Goal: Transaction & Acquisition: Book appointment/travel/reservation

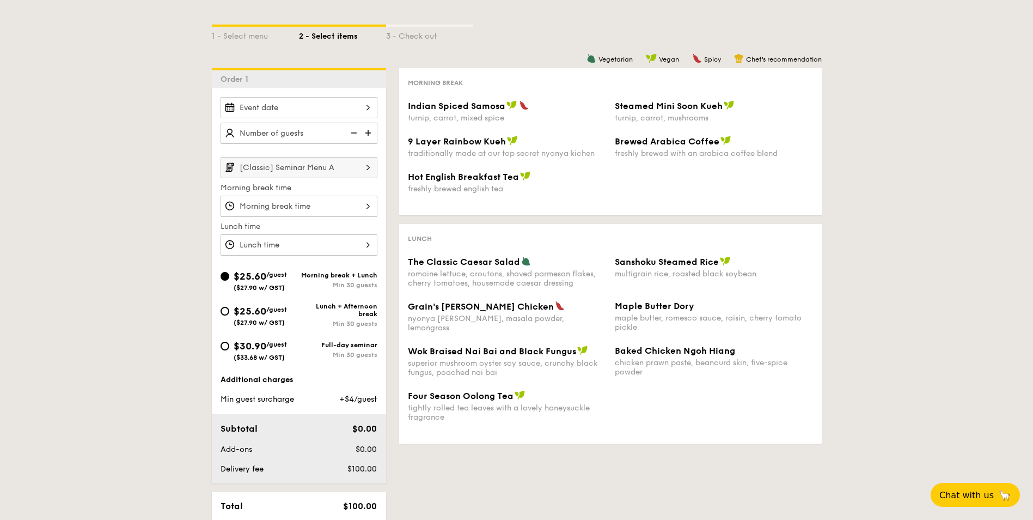
scroll to position [199, 0]
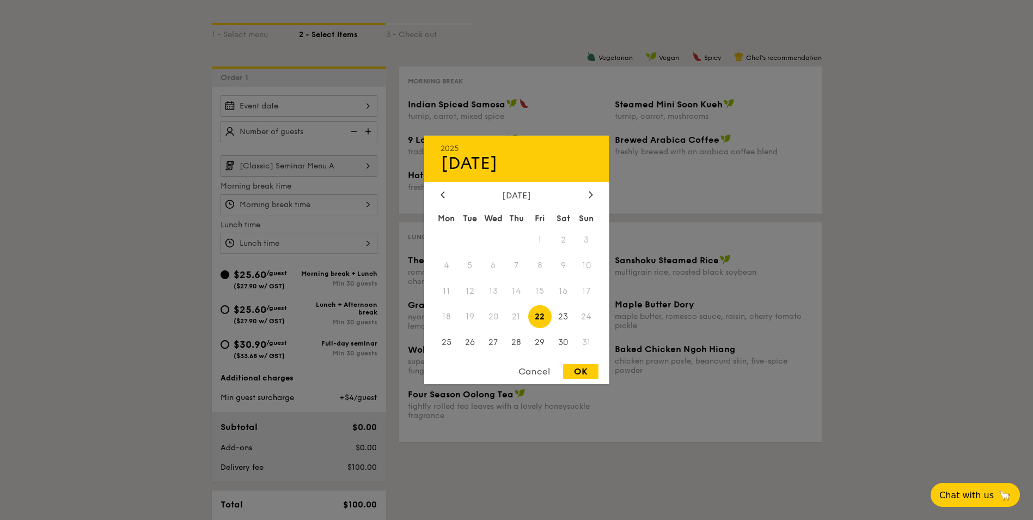
click at [367, 103] on div "2025 Aug [DATE] Tue Wed Thu Fri Sat Sun 1 2 3 4 5 6 7 8 9 10 11 12 13 14 15 16 …" at bounding box center [299, 105] width 157 height 21
click at [589, 192] on icon at bounding box center [590, 194] width 3 height 7
click at [495, 287] on span "15" at bounding box center [492, 290] width 23 height 23
click at [584, 377] on div "OK" at bounding box center [580, 371] width 35 height 15
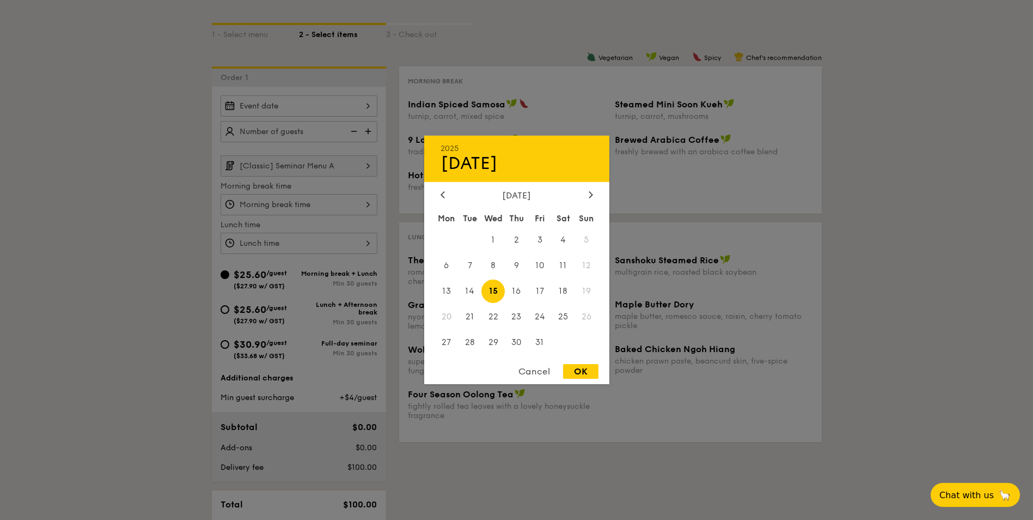
type input "[DATE]"
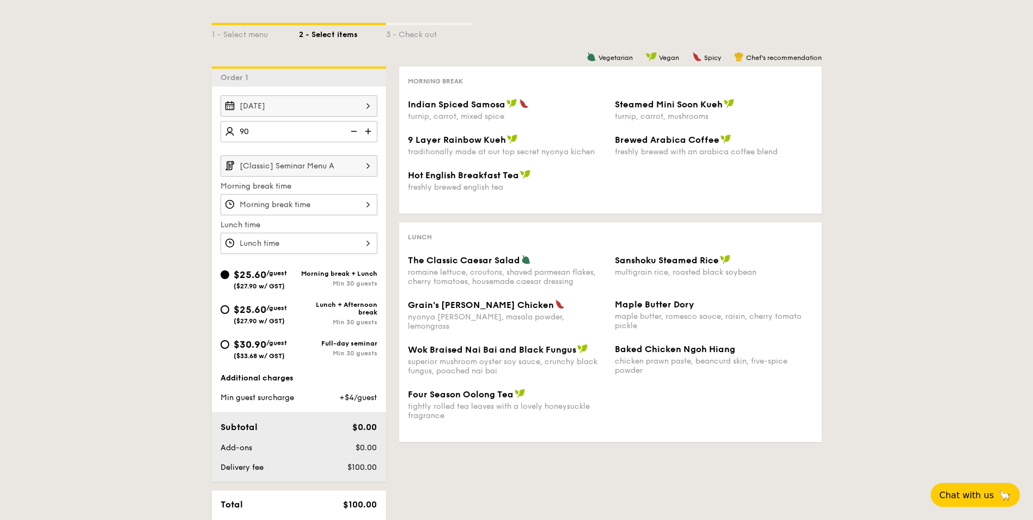
type input "90 guests"
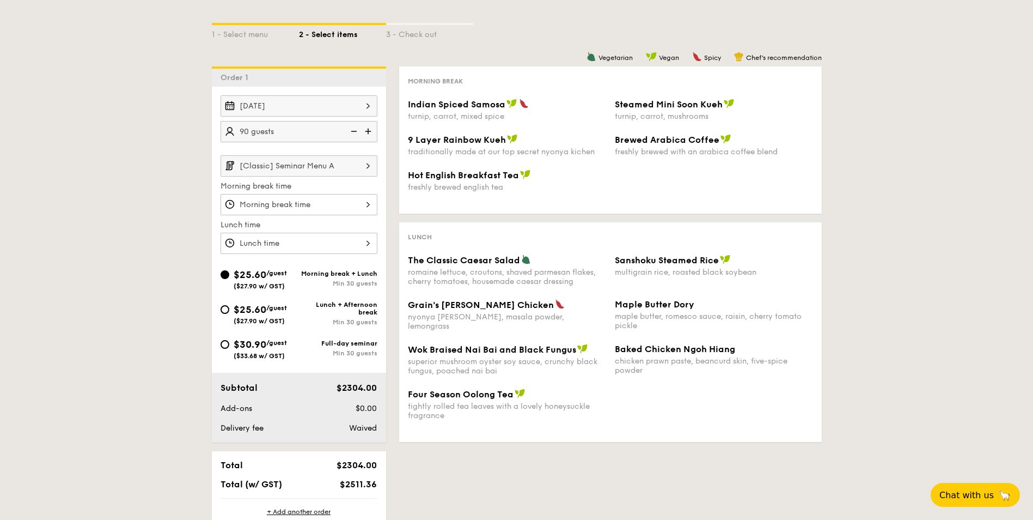
click at [313, 161] on input "[Classic] Seminar Menu A" at bounding box center [299, 165] width 157 height 21
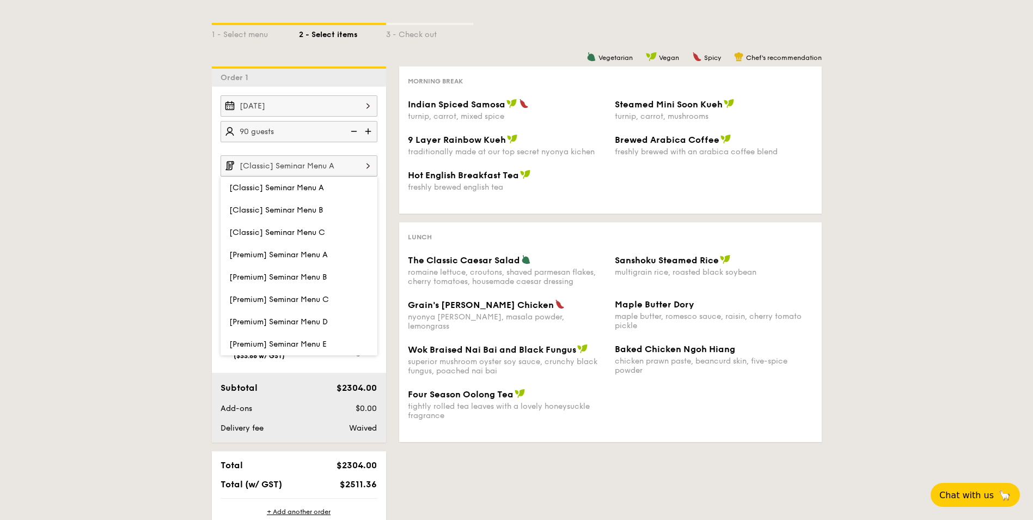
click at [158, 163] on div "1 - Select menu 2 - Select items 3 - Check out Order 1 [DATE] 90 guests [Classi…" at bounding box center [516, 277] width 1033 height 560
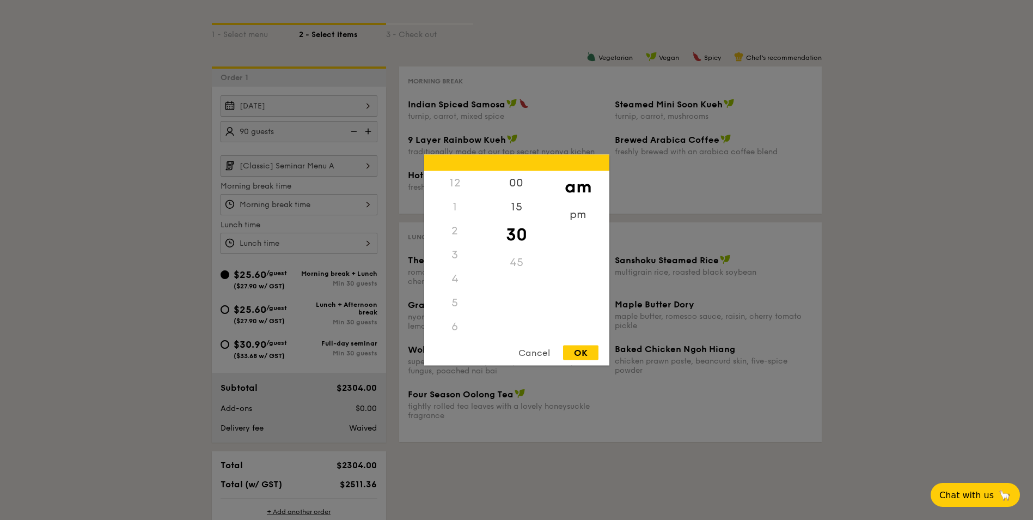
click at [324, 198] on div "12 1 2 3 4 5 6 7 8 9 10 11 00 15 30 45 am pm Cancel OK" at bounding box center [299, 204] width 157 height 21
click at [462, 261] on div "8" at bounding box center [455, 259] width 62 height 32
click at [576, 350] on div "OK" at bounding box center [580, 352] width 35 height 15
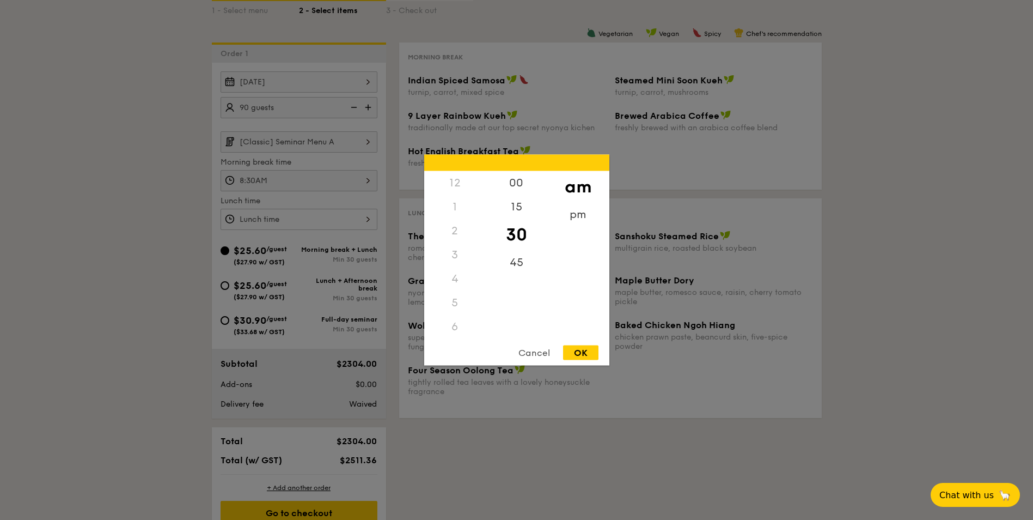
scroll to position [72, 0]
click at [352, 175] on div "8:30AM 12 1 2 3 4 5 6 7 8 9 10 11 00 15 30 45 am pm Cancel OK" at bounding box center [299, 180] width 157 height 21
drag, startPoint x: 457, startPoint y: 339, endPoint x: 455, endPoint y: 333, distance: 6.4
click at [455, 333] on div "12 1 2 3 4 5 6 7 8 9 10 11 00 15 30 45 am pm Cancel OK" at bounding box center [516, 260] width 185 height 211
click at [455, 333] on div "11" at bounding box center [455, 325] width 62 height 24
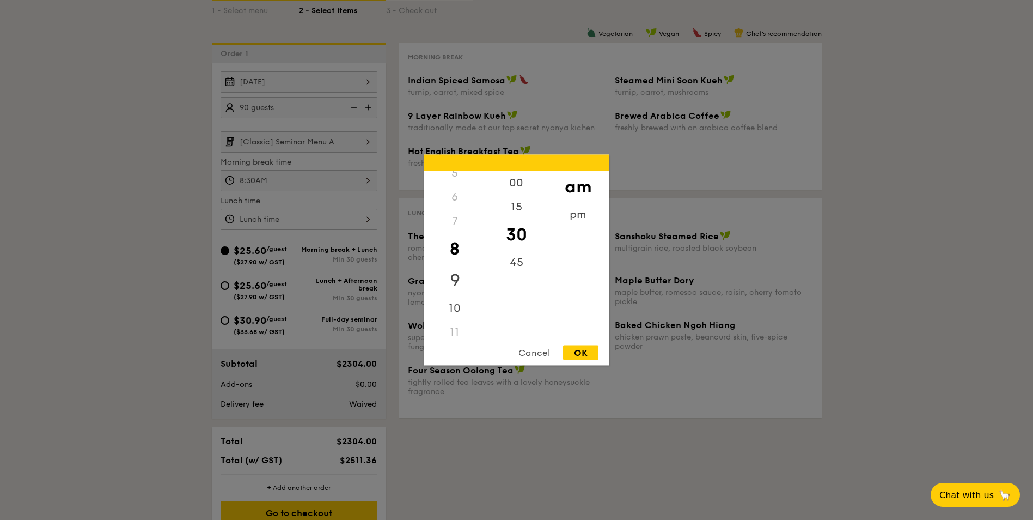
click at [464, 271] on div "9" at bounding box center [455, 281] width 62 height 32
click at [582, 345] on div "OK" at bounding box center [580, 352] width 35 height 15
click at [344, 178] on div "9:30AM 12 1 2 3 4 5 6 7 8 9 10 11 00 15 30 45 am pm Cancel OK" at bounding box center [299, 180] width 157 height 21
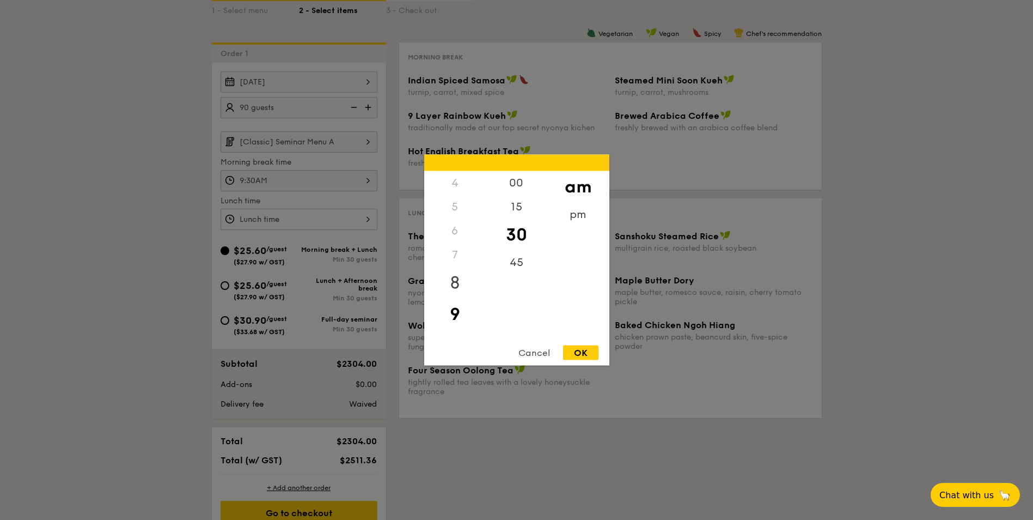
click at [453, 274] on div "8" at bounding box center [455, 283] width 62 height 32
click at [585, 357] on div "OK" at bounding box center [580, 352] width 35 height 15
type input "8:30AM"
click at [340, 215] on div "12 1 2 3 4 5 6 7 8 9 10 11 00 15 30 45 am pm Cancel OK" at bounding box center [299, 219] width 157 height 21
click at [467, 187] on div "12" at bounding box center [455, 187] width 62 height 32
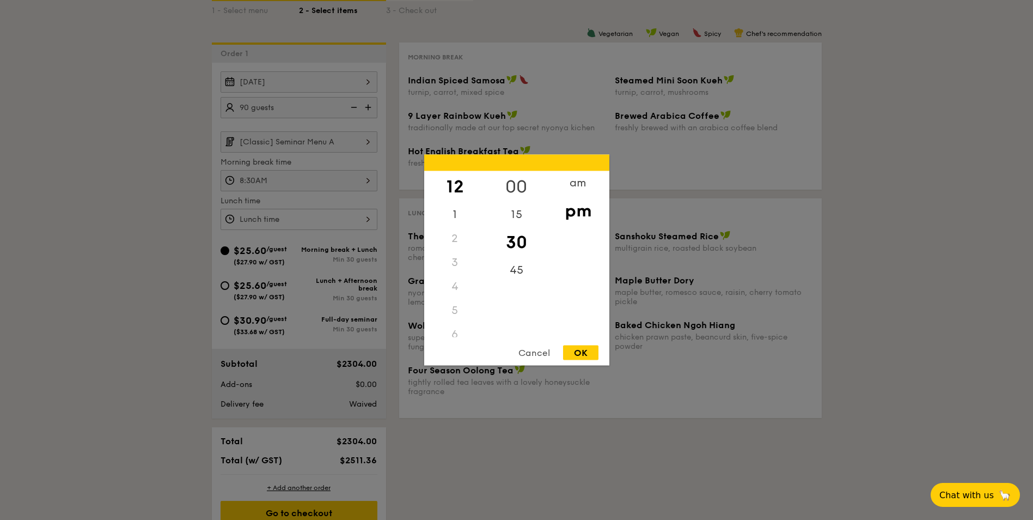
click at [524, 186] on div "00" at bounding box center [517, 187] width 62 height 32
click at [578, 357] on div "OK" at bounding box center [580, 352] width 35 height 15
type input "12:00PM"
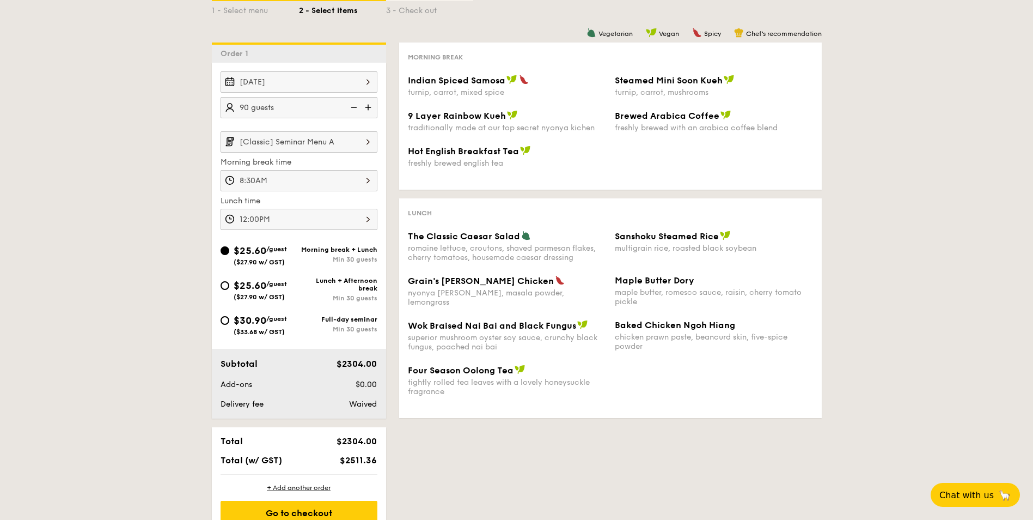
click at [359, 148] on img at bounding box center [368, 141] width 19 height 21
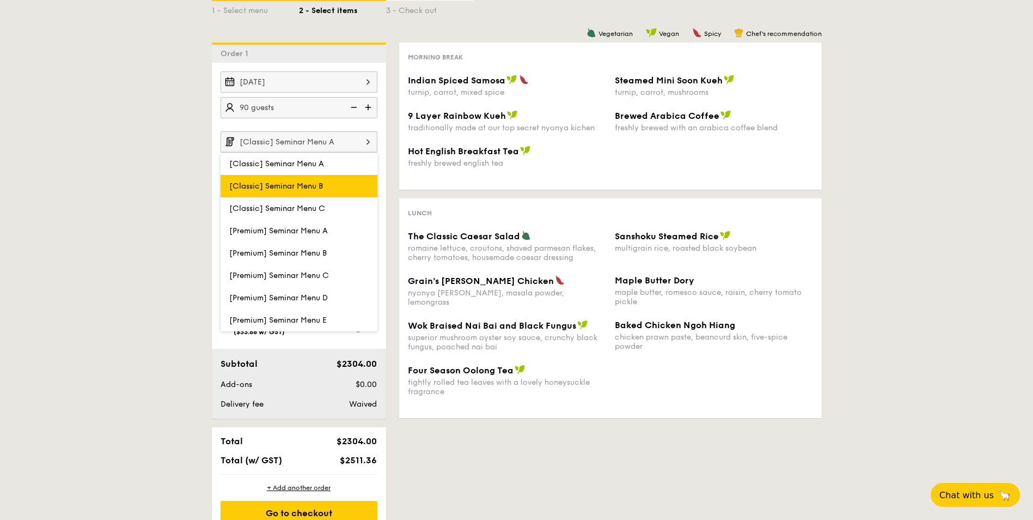
click at [332, 186] on label "[Classic] Seminar Menu B" at bounding box center [299, 186] width 157 height 22
click at [0, 0] on input "[Classic] Seminar Menu B" at bounding box center [0, 0] width 0 height 0
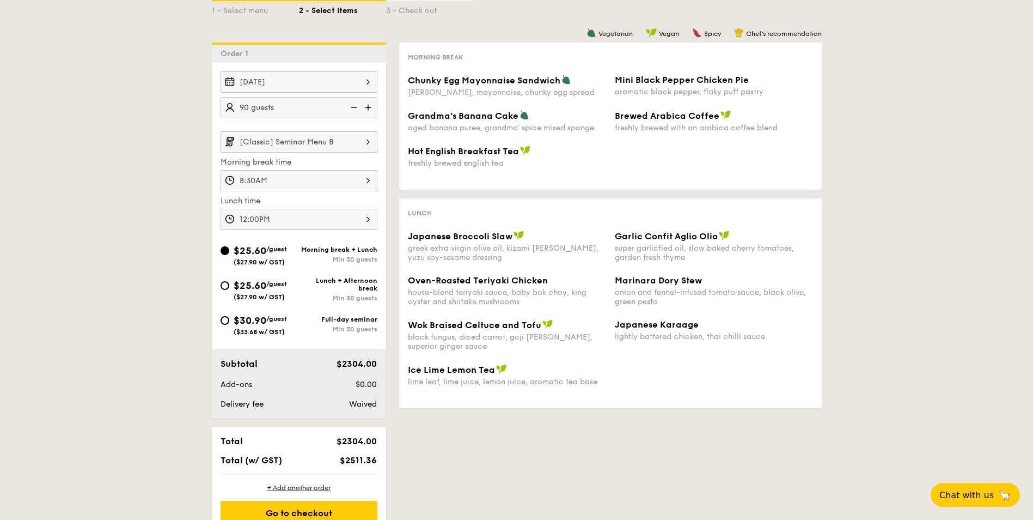
click at [355, 148] on input "[Classic] Seminar Menu B" at bounding box center [299, 141] width 157 height 21
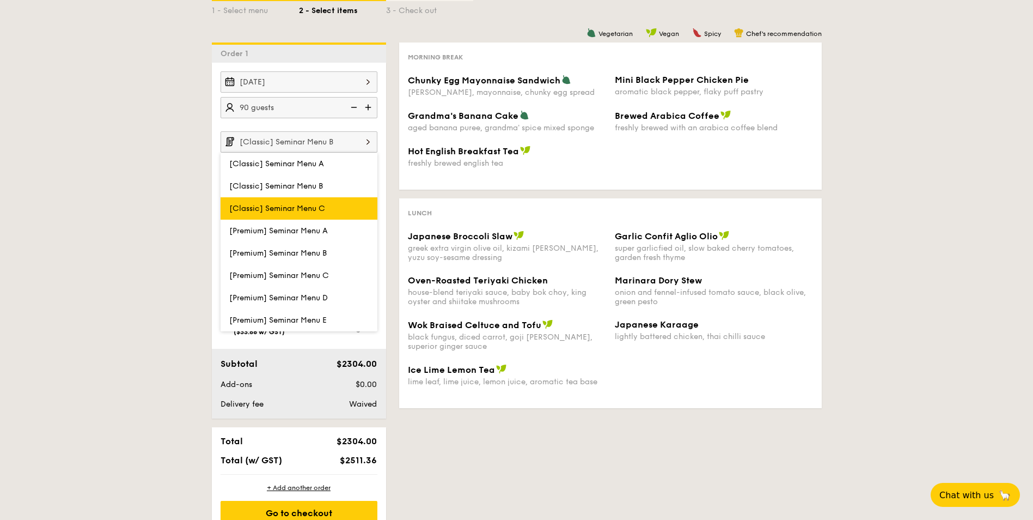
click at [337, 204] on label "[Classic] Seminar Menu C" at bounding box center [299, 208] width 157 height 22
click at [0, 0] on input "[Classic] Seminar Menu C" at bounding box center [0, 0] width 0 height 0
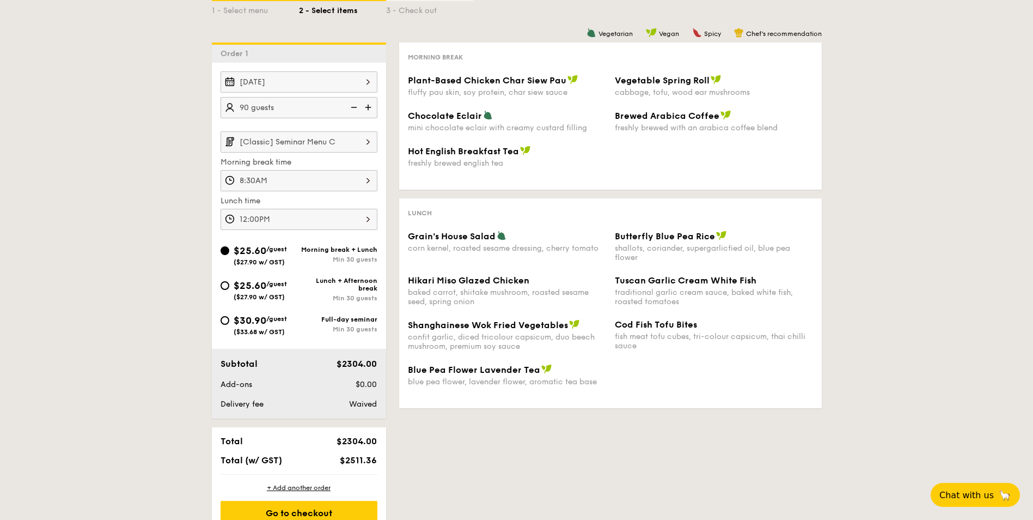
click at [361, 146] on img at bounding box center [368, 141] width 19 height 21
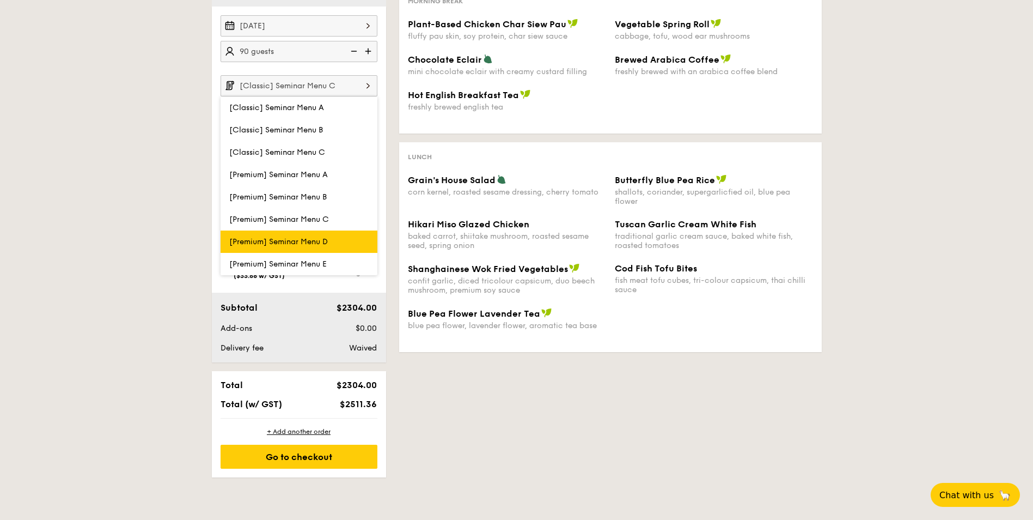
scroll to position [280, 0]
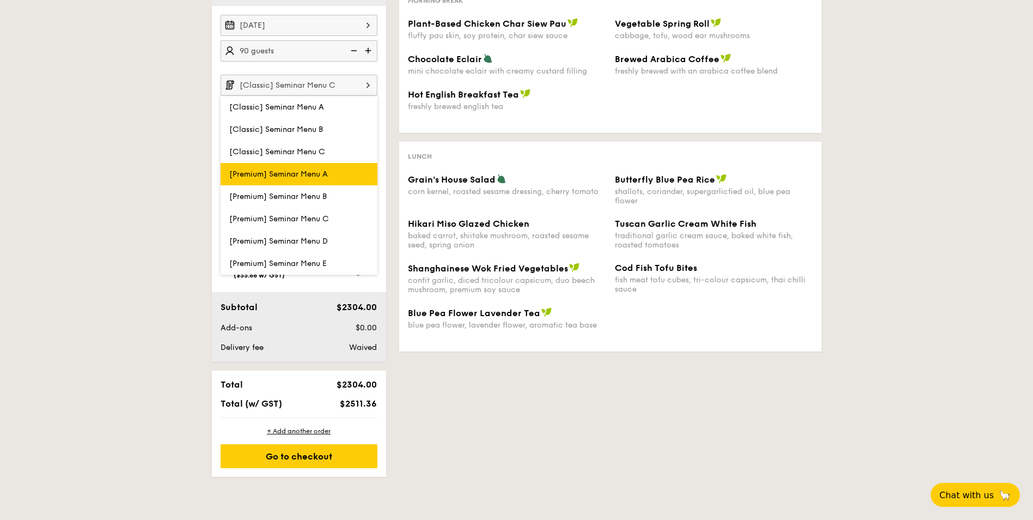
click at [370, 175] on label "[Premium] Seminar Menu A" at bounding box center [299, 174] width 157 height 22
click at [0, 0] on input "[Premium] Seminar Menu A" at bounding box center [0, 0] width 0 height 0
type input "[Premium] Seminar Menu A"
type input "12:00PM"
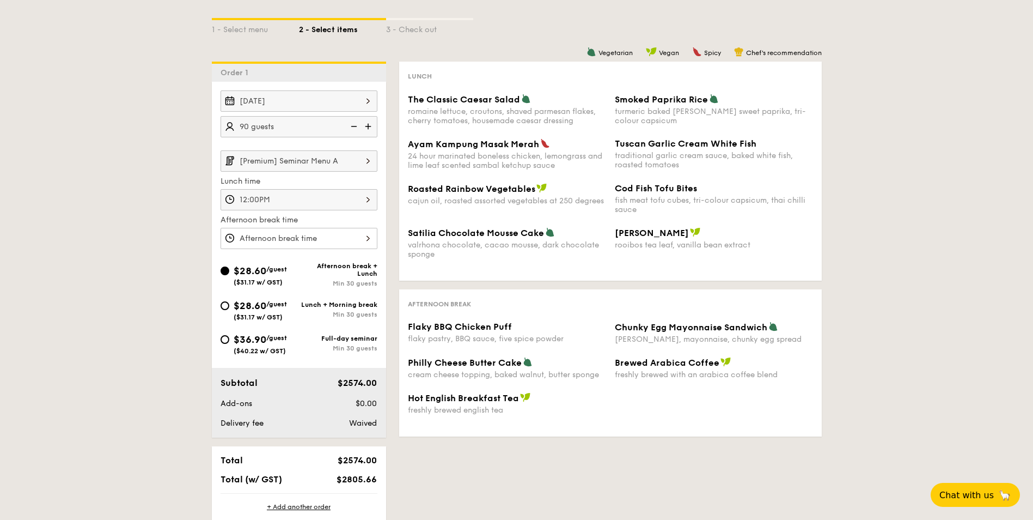
scroll to position [204, 0]
